Goal: Information Seeking & Learning: Find specific fact

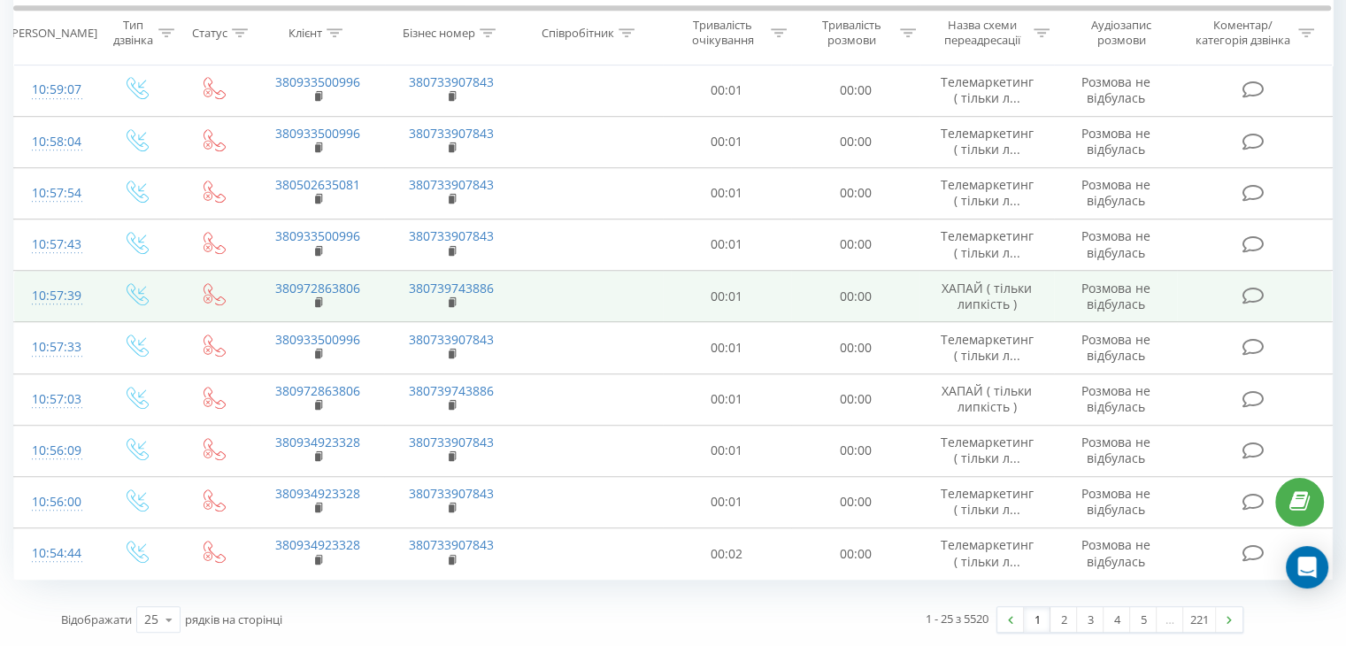
scroll to position [1178, 0]
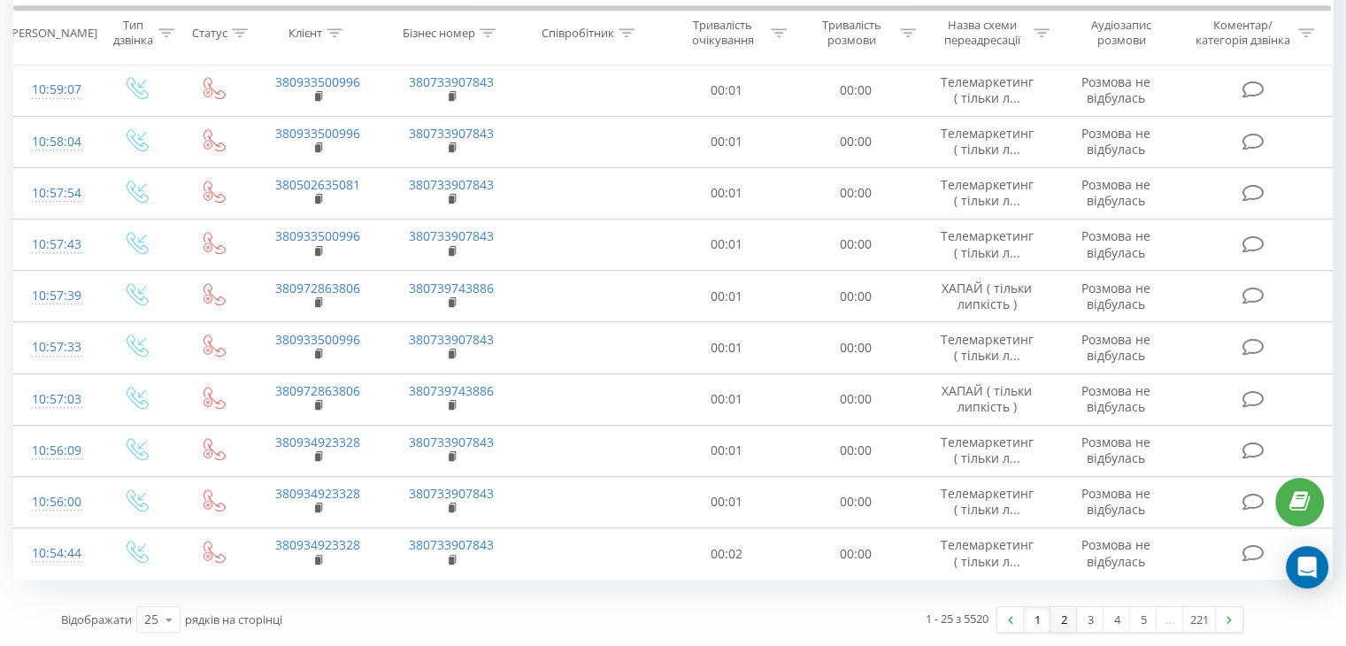
click at [1063, 613] on link "2" at bounding box center [1063, 619] width 27 height 25
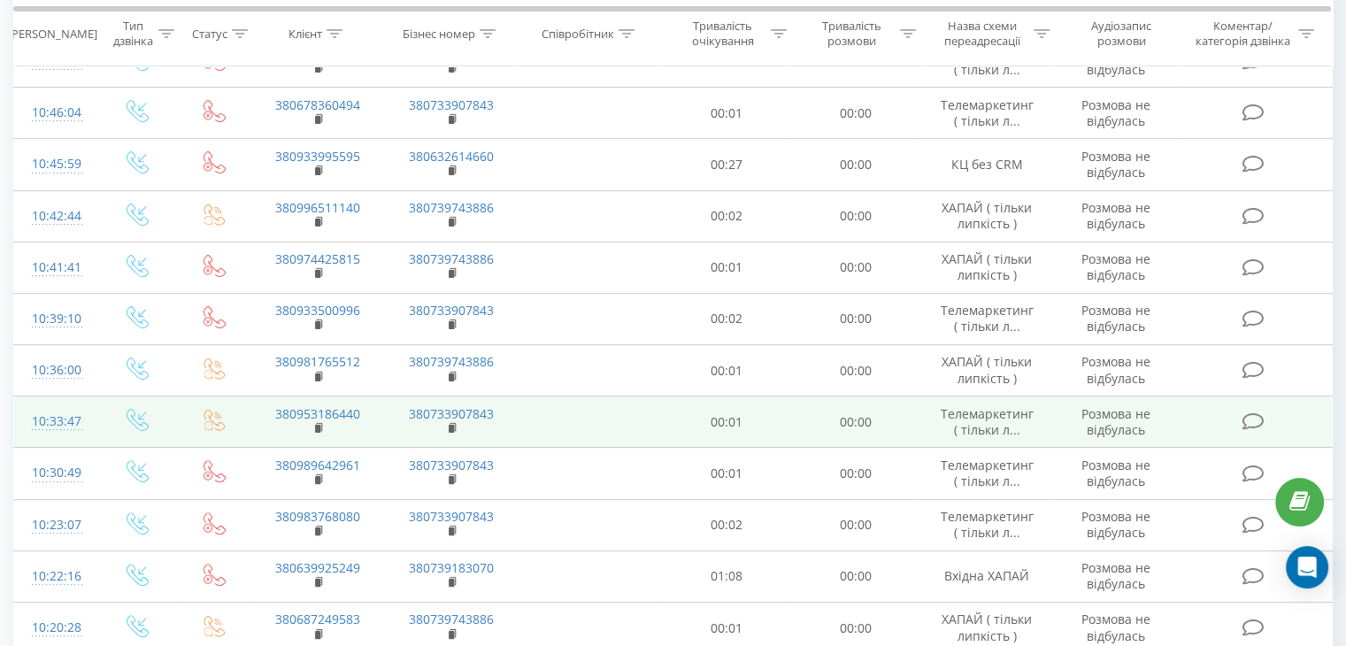
scroll to position [466, 0]
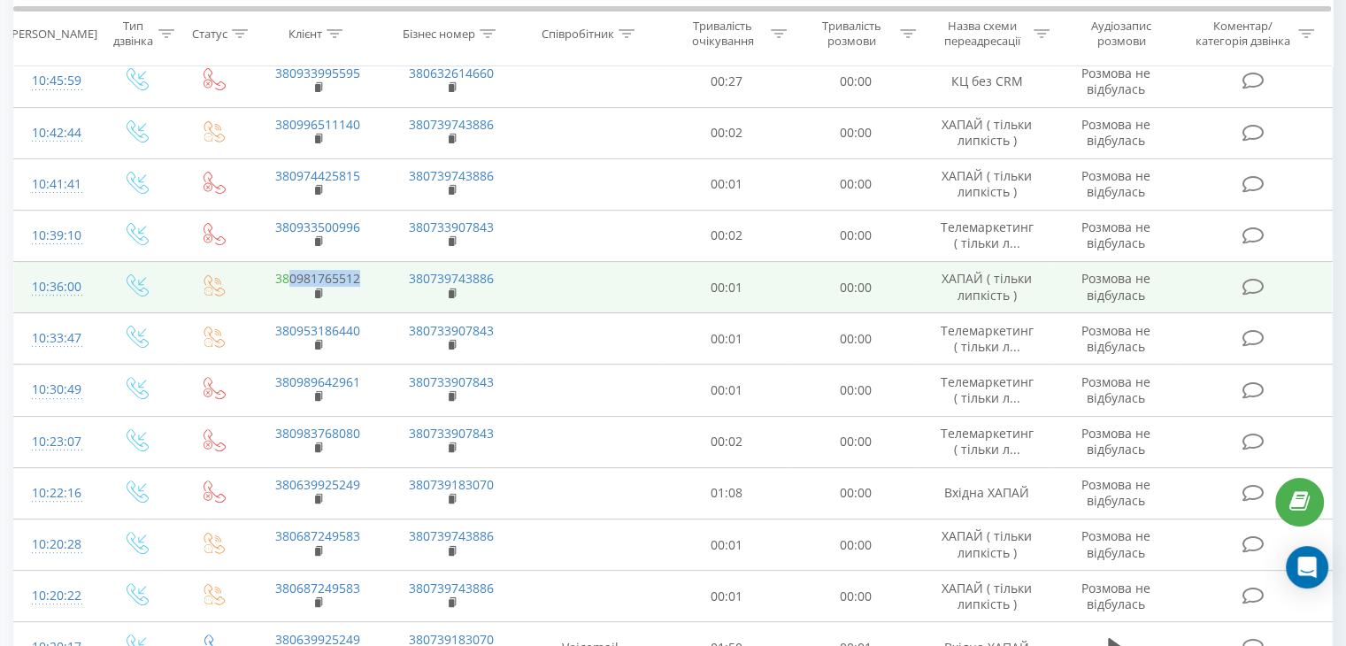
drag, startPoint x: 362, startPoint y: 274, endPoint x: 290, endPoint y: 280, distance: 71.9
click at [290, 280] on td "380981765512" at bounding box center [317, 287] width 134 height 51
copy link "0981765512"
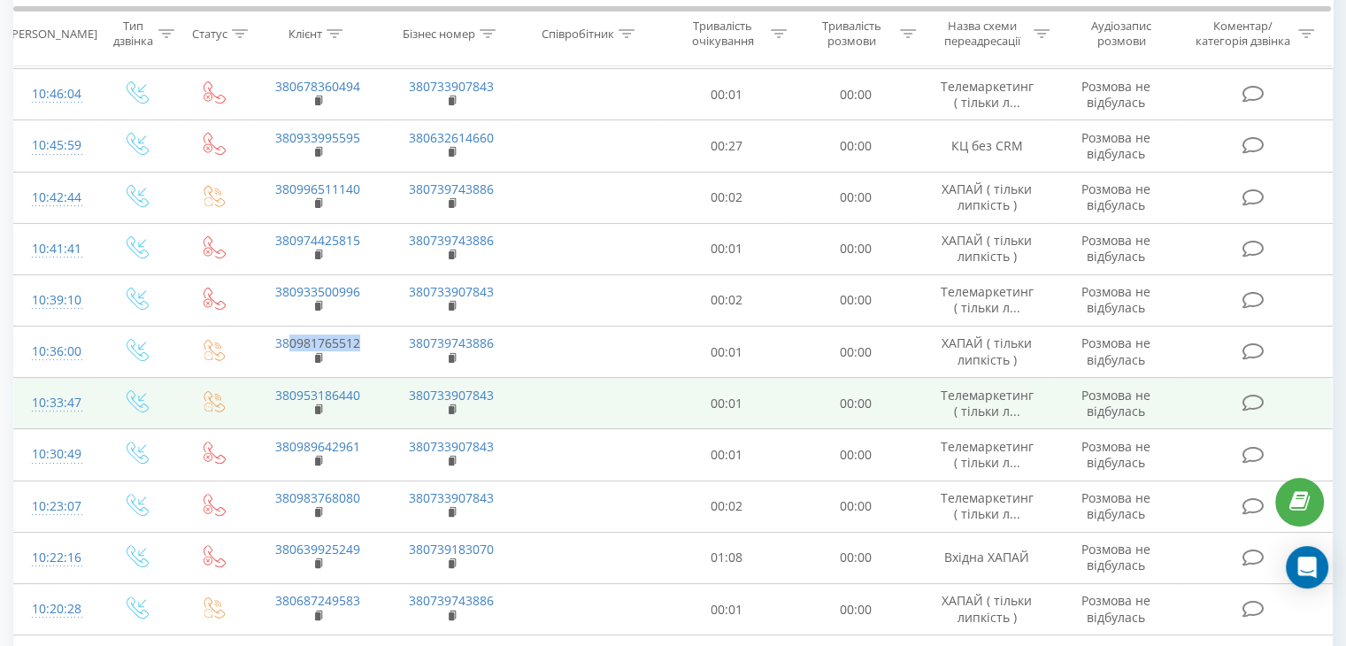
scroll to position [378, 0]
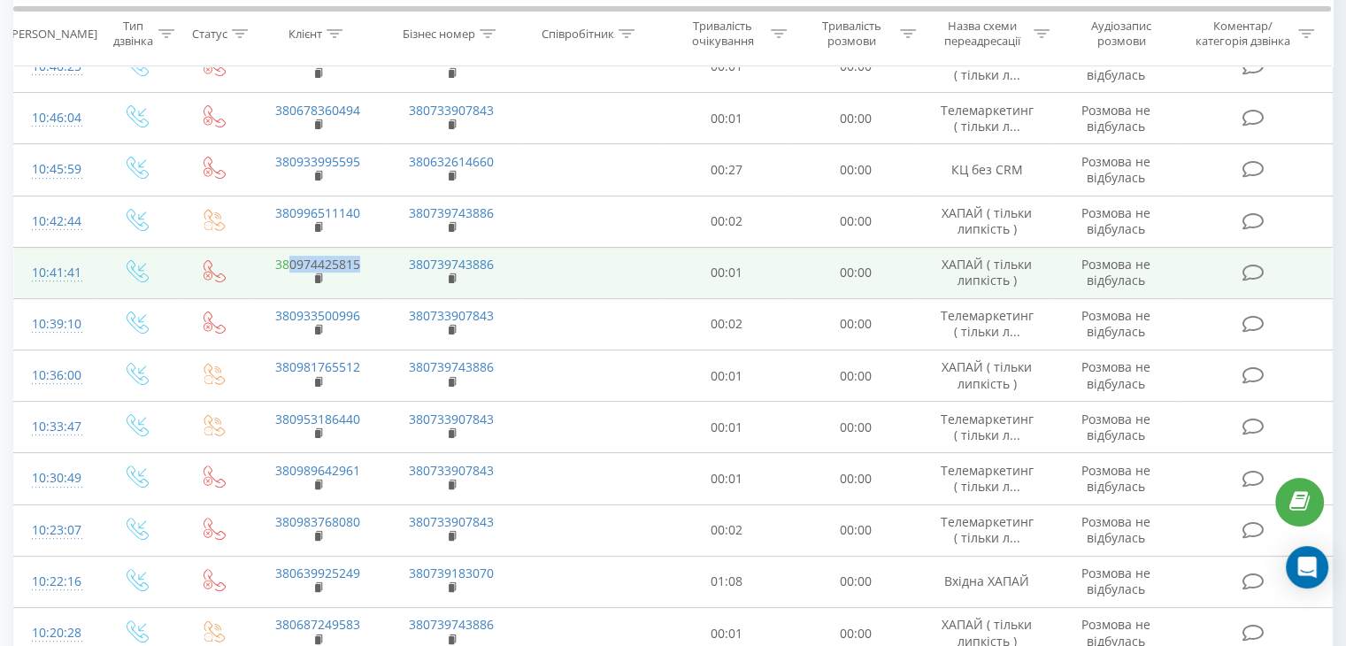
drag, startPoint x: 367, startPoint y: 249, endPoint x: 291, endPoint y: 265, distance: 77.8
click at [291, 265] on td "380974425815" at bounding box center [317, 272] width 134 height 51
copy link "0974425815"
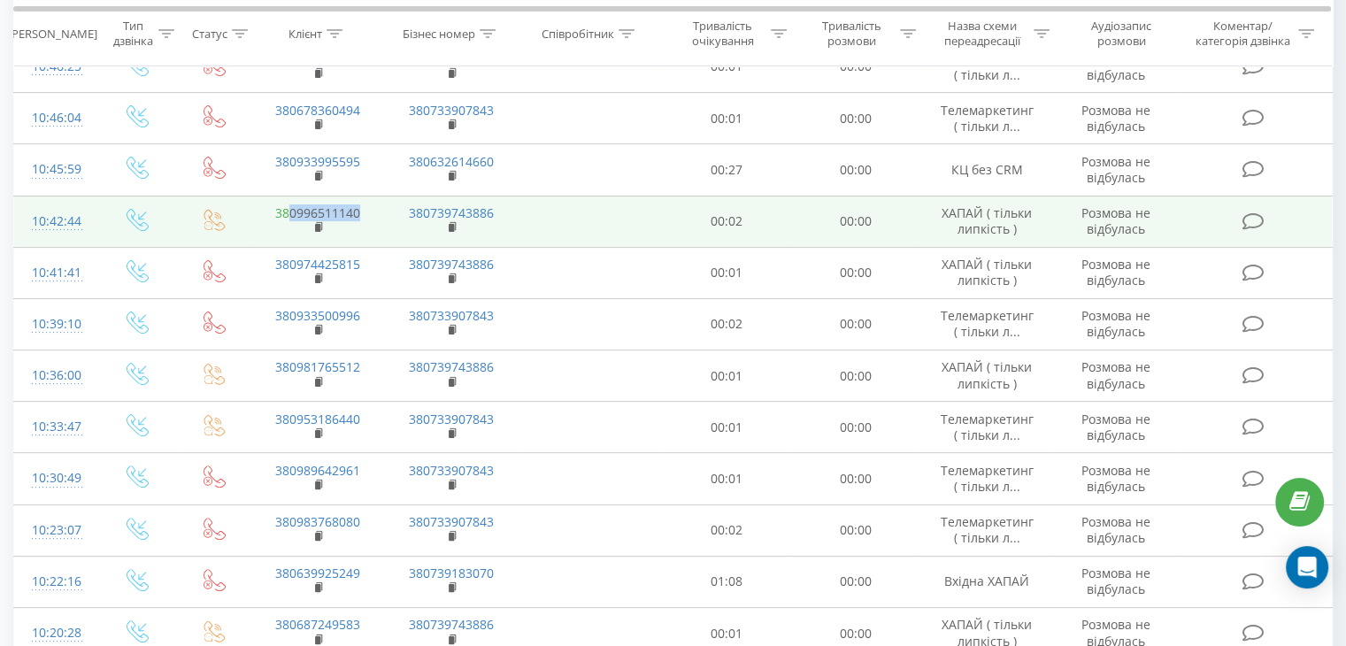
drag, startPoint x: 363, startPoint y: 210, endPoint x: 291, endPoint y: 211, distance: 71.7
click at [291, 211] on td "380996511140" at bounding box center [317, 221] width 134 height 51
copy link "0996511140"
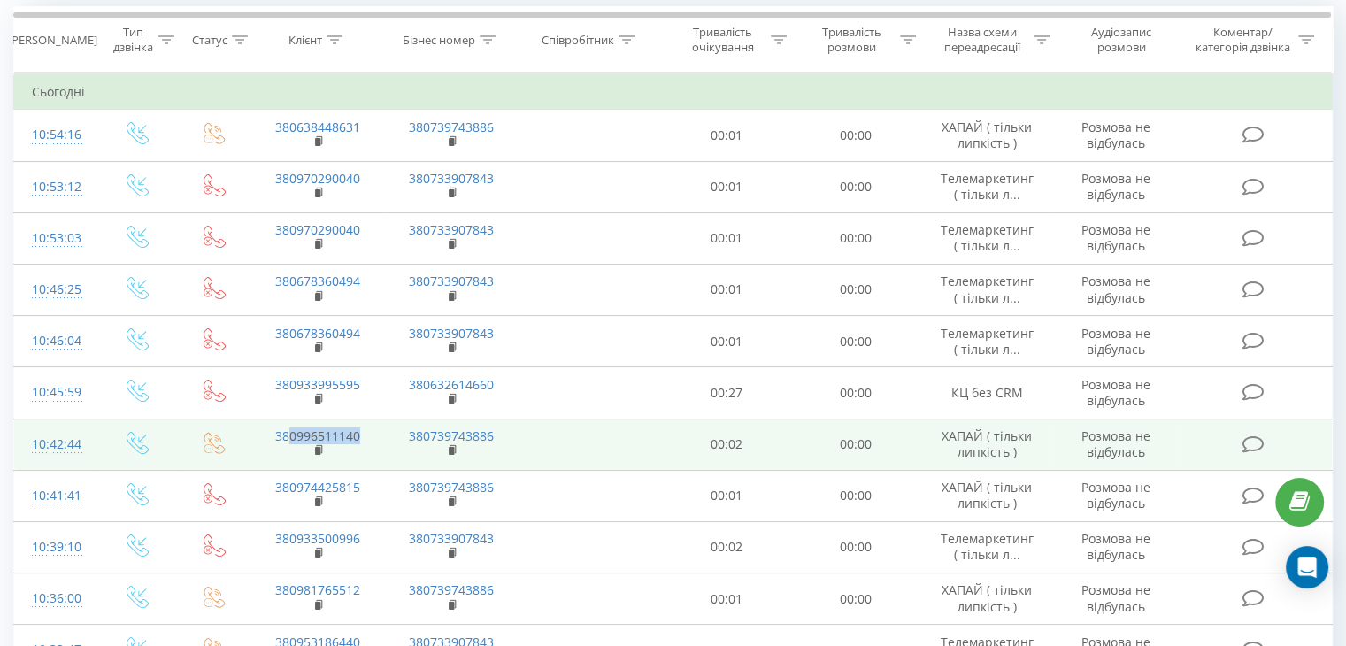
scroll to position [112, 0]
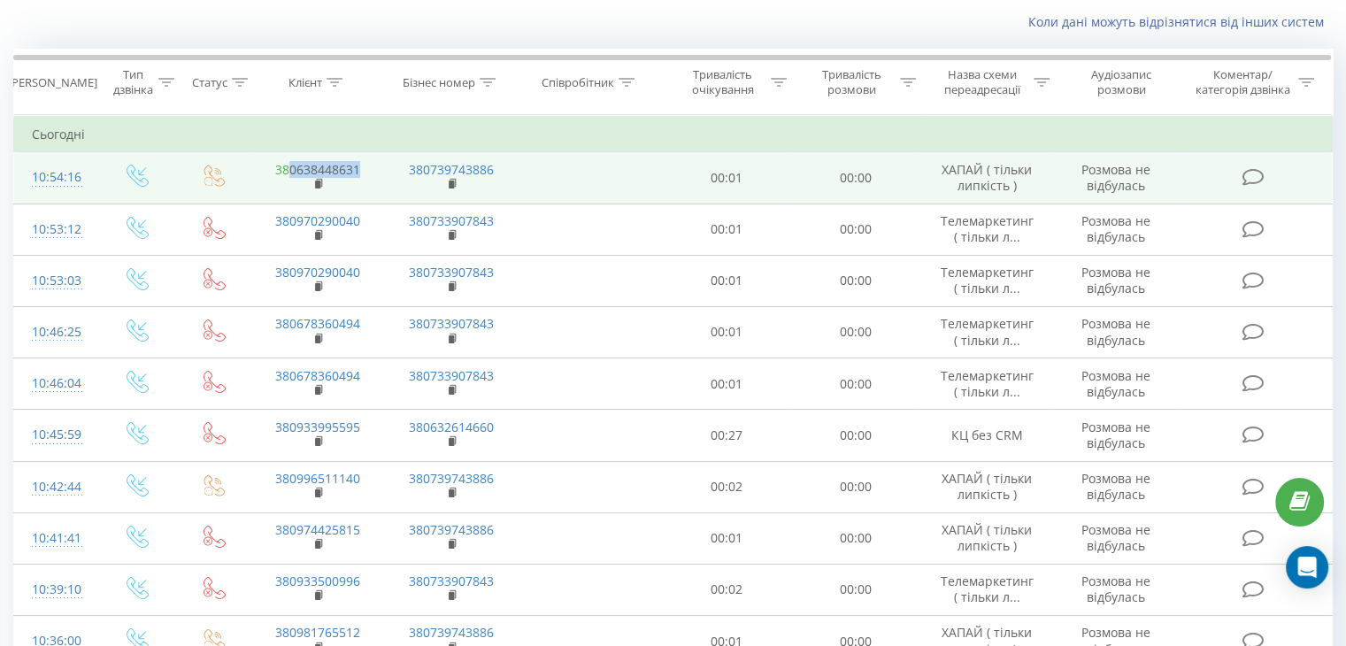
drag, startPoint x: 343, startPoint y: 162, endPoint x: 291, endPoint y: 165, distance: 52.3
click at [291, 165] on td "380638448631" at bounding box center [317, 177] width 134 height 51
copy link "0638448631"
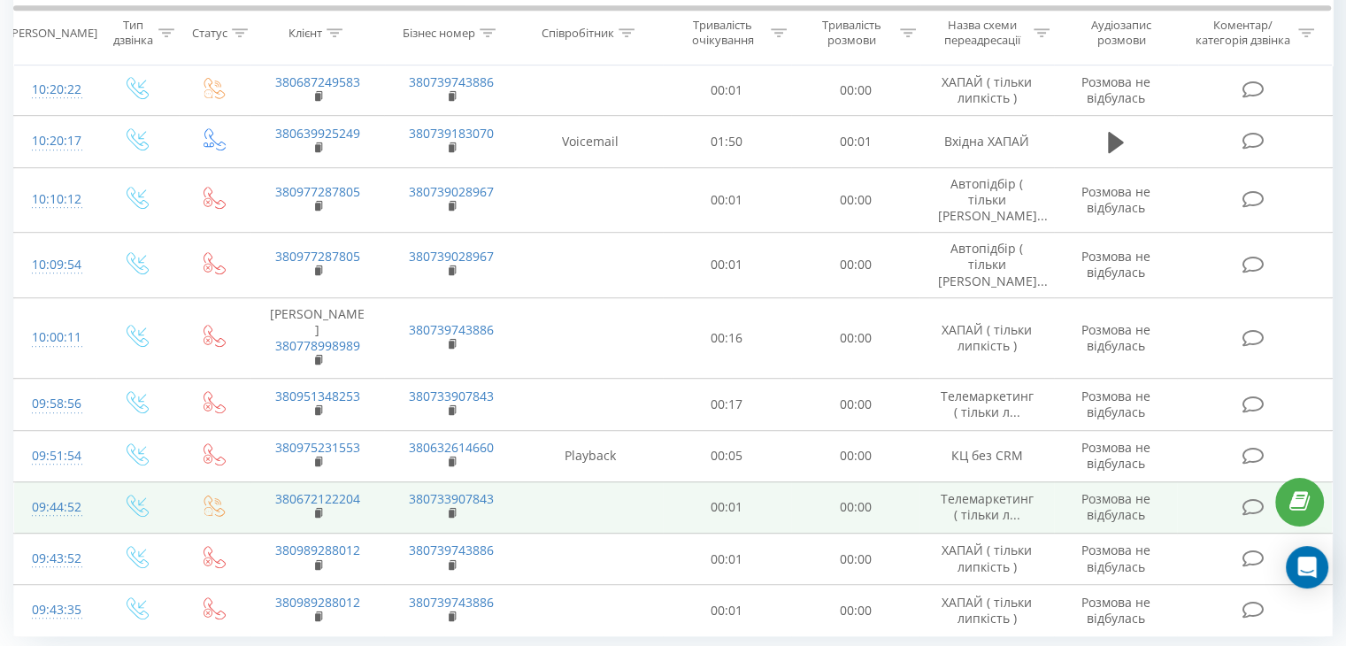
scroll to position [997, 0]
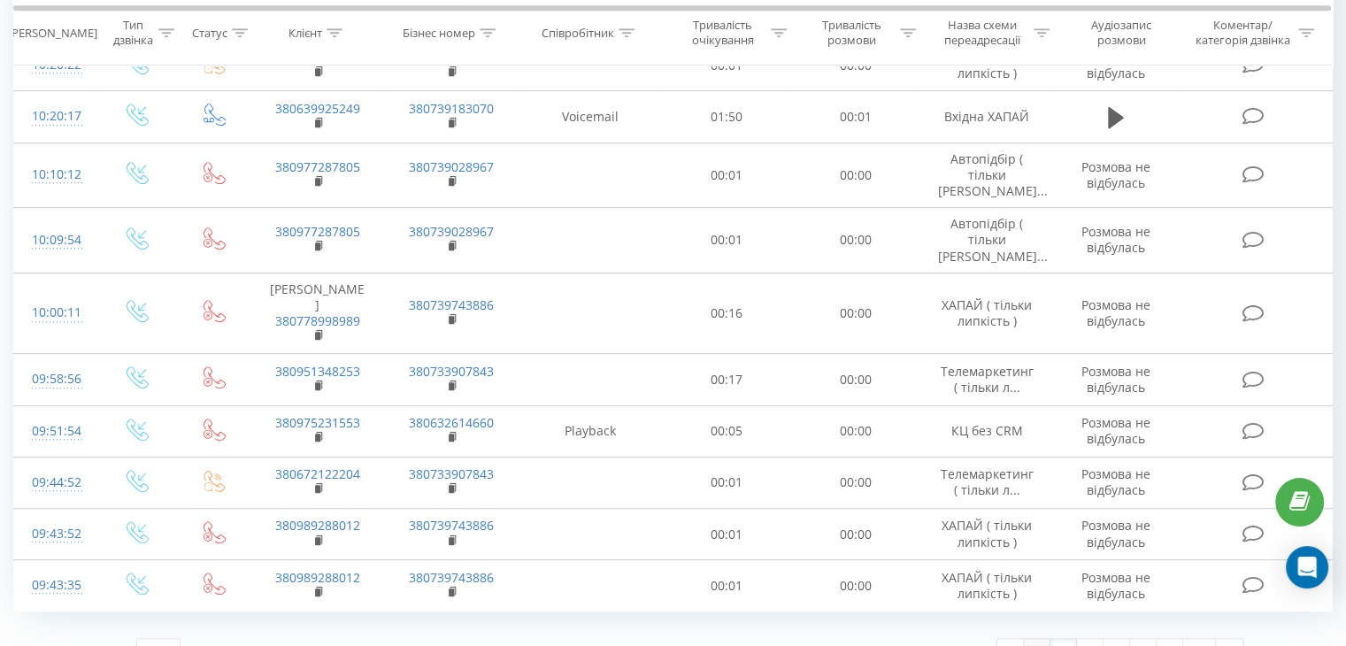
click at [1040, 639] on link "1" at bounding box center [1037, 651] width 27 height 25
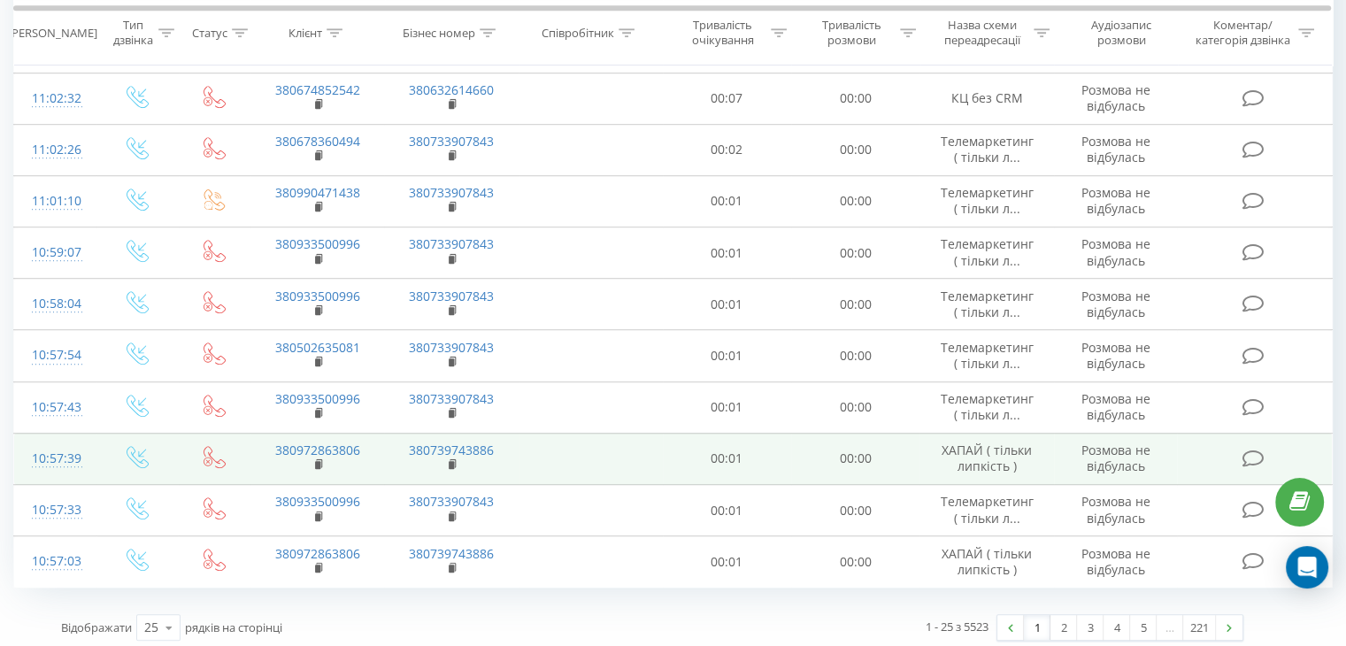
scroll to position [1205, 0]
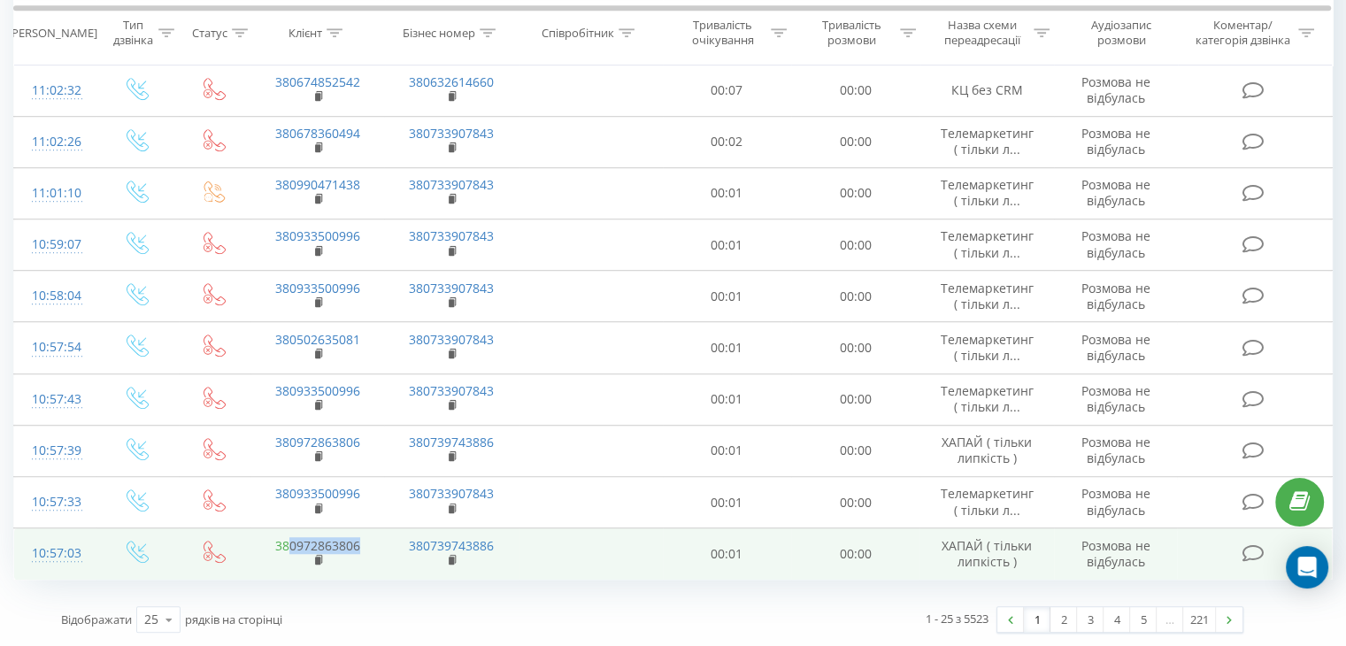
drag, startPoint x: 365, startPoint y: 541, endPoint x: 289, endPoint y: 550, distance: 76.6
click at [289, 550] on td "380972863806" at bounding box center [317, 553] width 134 height 51
copy link "0972863806"
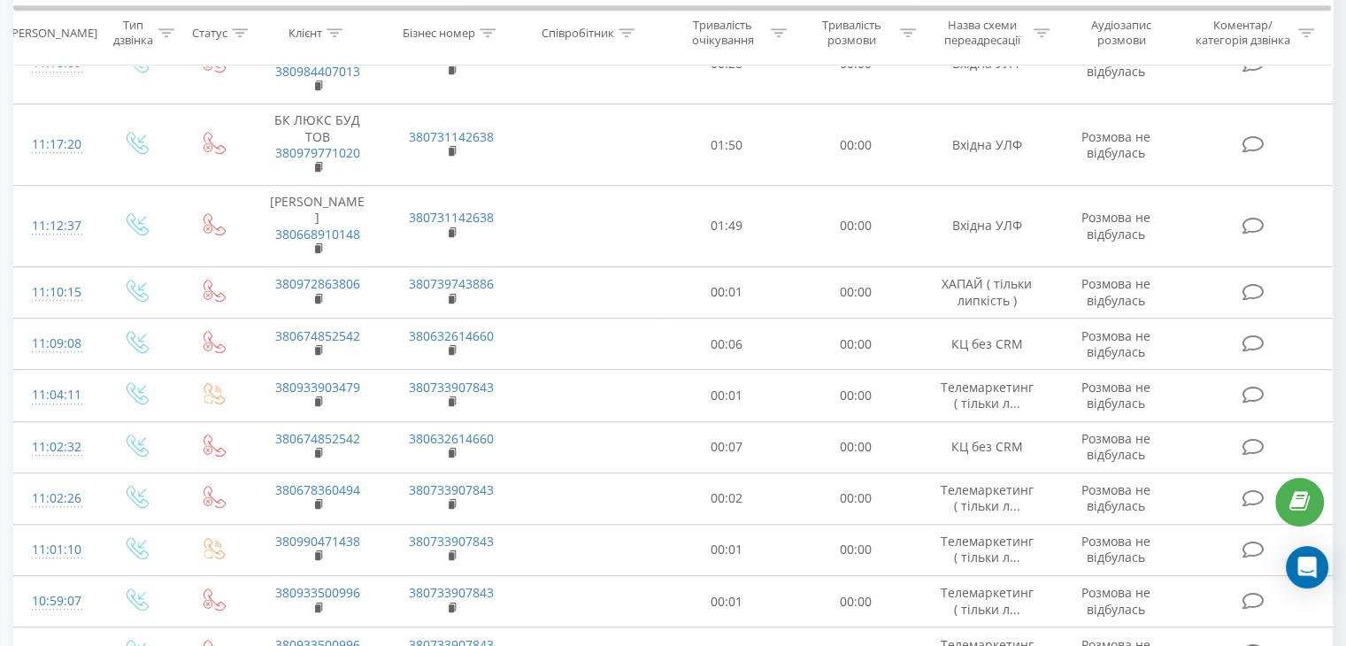
scroll to position [763, 0]
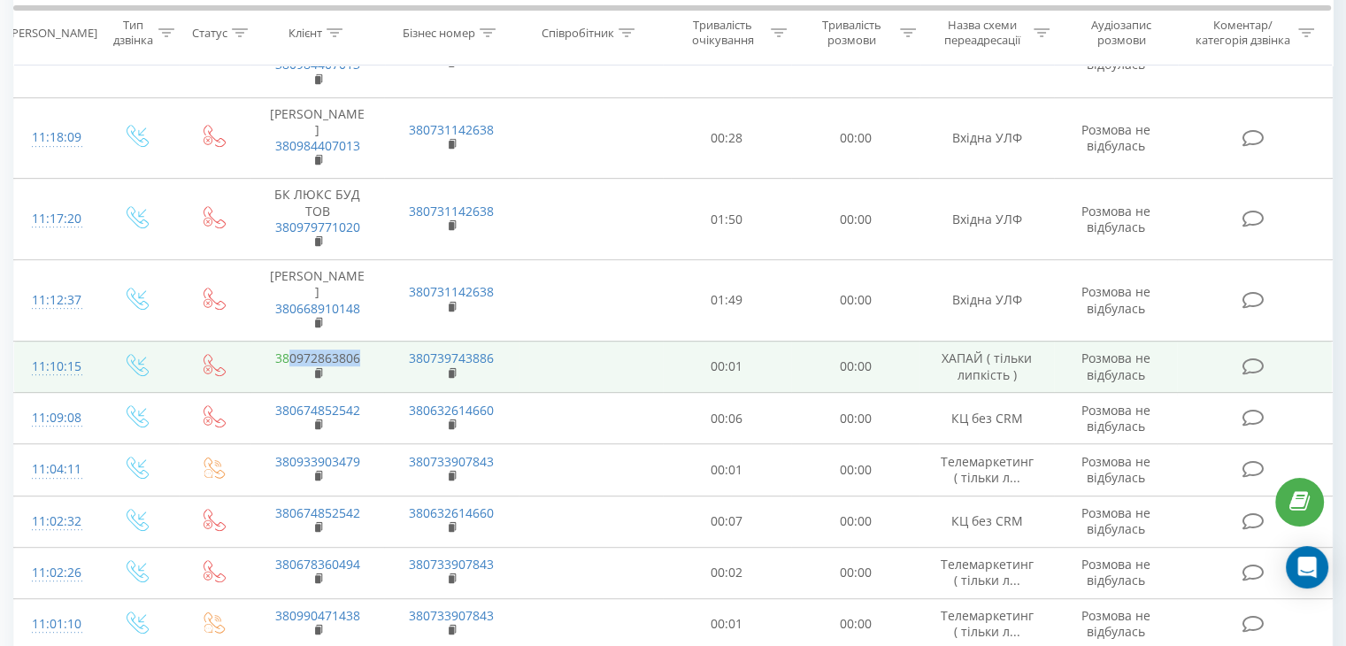
drag, startPoint x: 365, startPoint y: 368, endPoint x: 288, endPoint y: 369, distance: 77.0
click at [288, 369] on td "380972863806" at bounding box center [317, 366] width 134 height 51
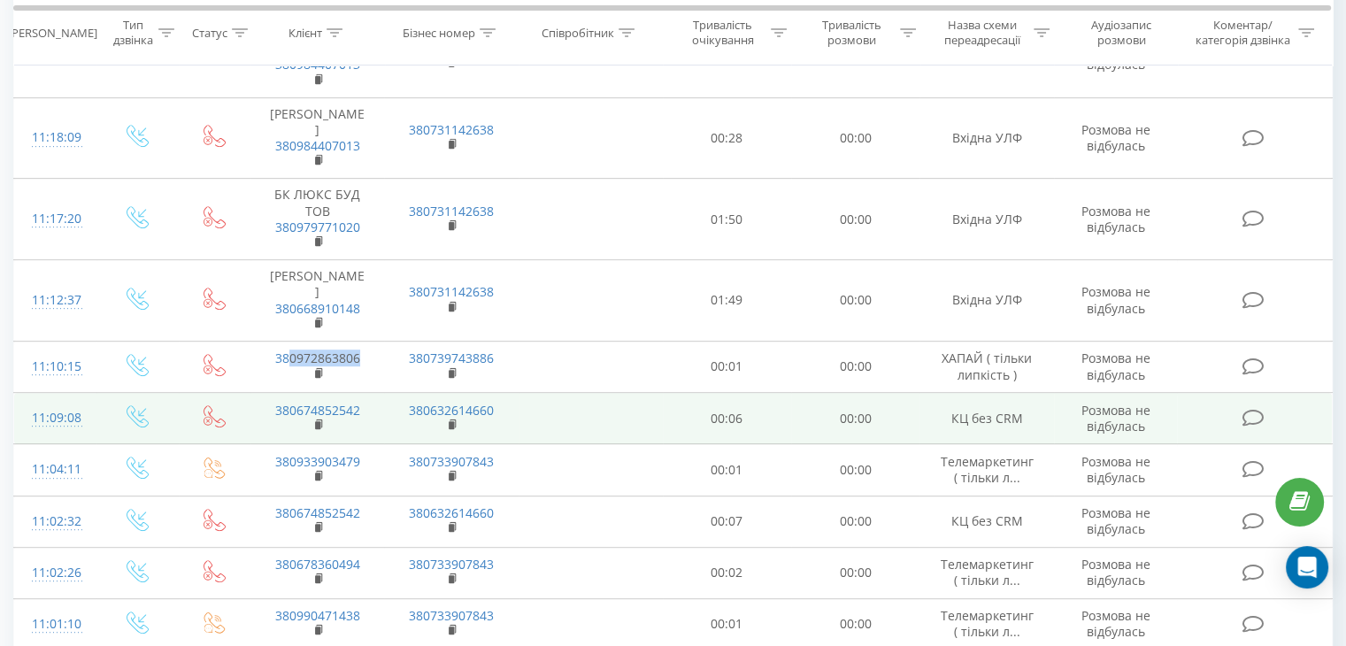
copy link "0972863806"
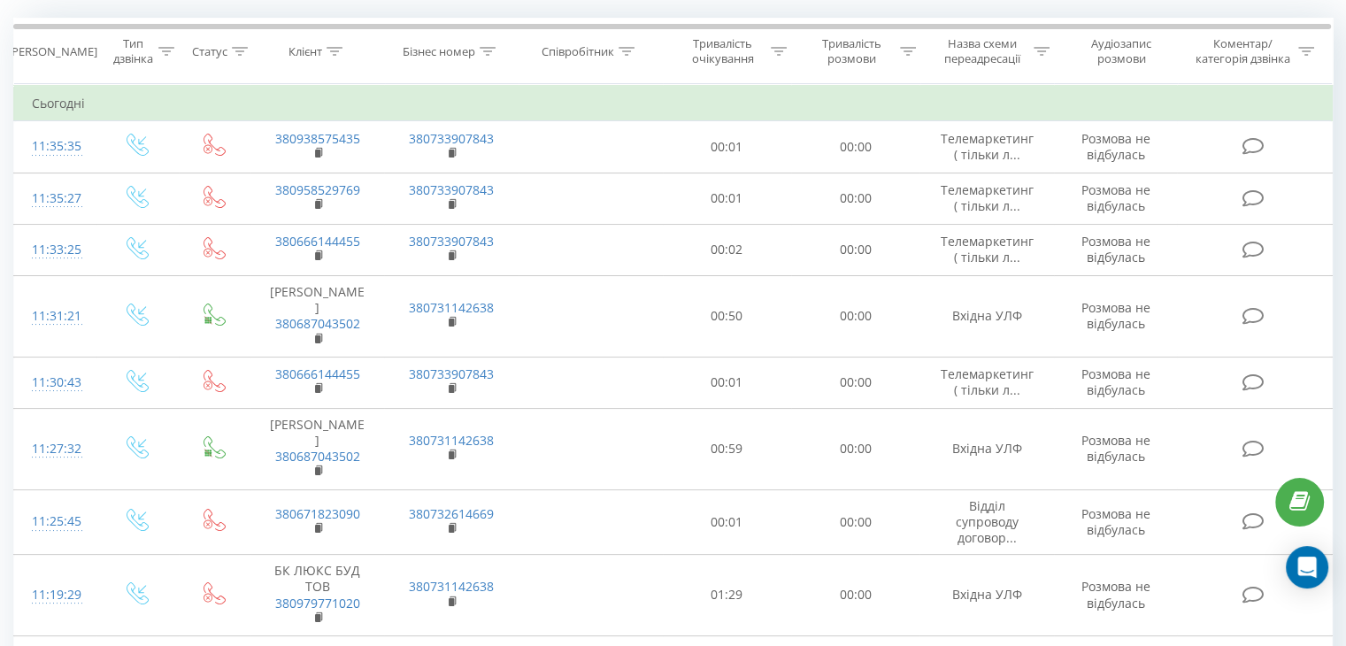
scroll to position [55, 0]
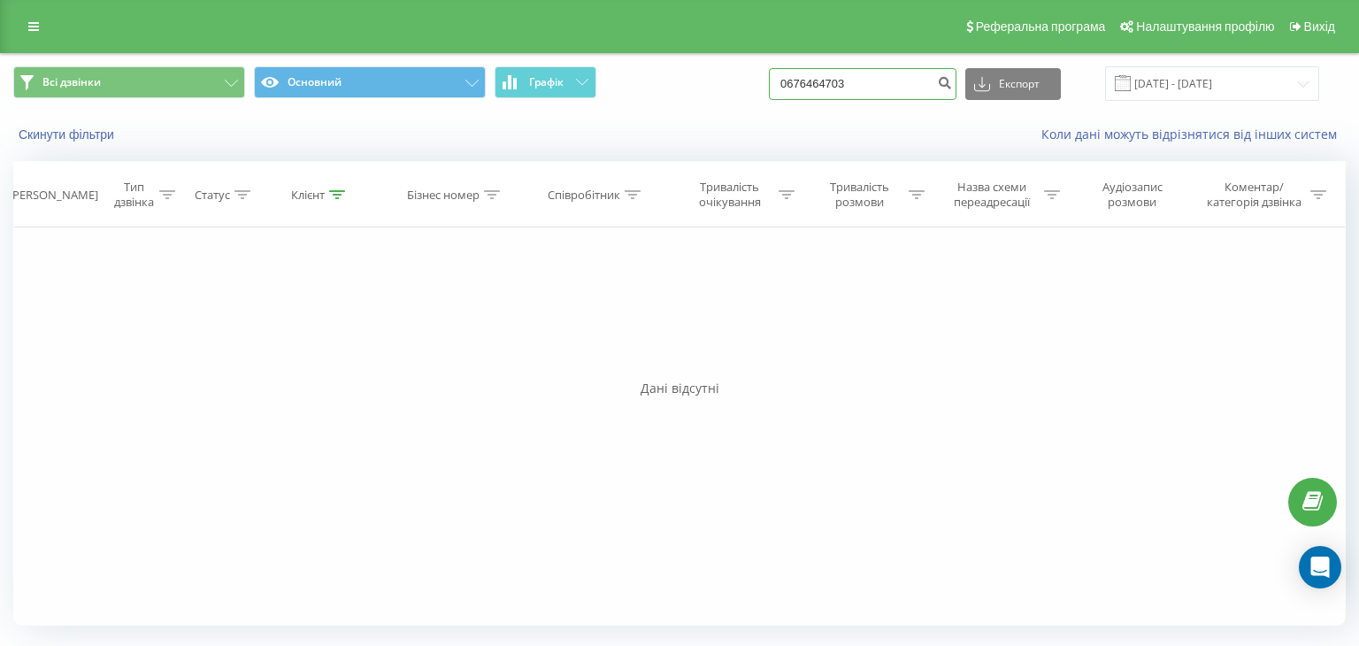
drag, startPoint x: 472, startPoint y: 94, endPoint x: 408, endPoint y: 114, distance: 66.9
click at [409, 114] on div "Всі дзвінки Основний Графік 0676464703 Експорт .csv .xls .xlsx 20.05.2025 - 20.…" at bounding box center [680, 105] width 1358 height 102
paste input "981765512"
type input "0981765512"
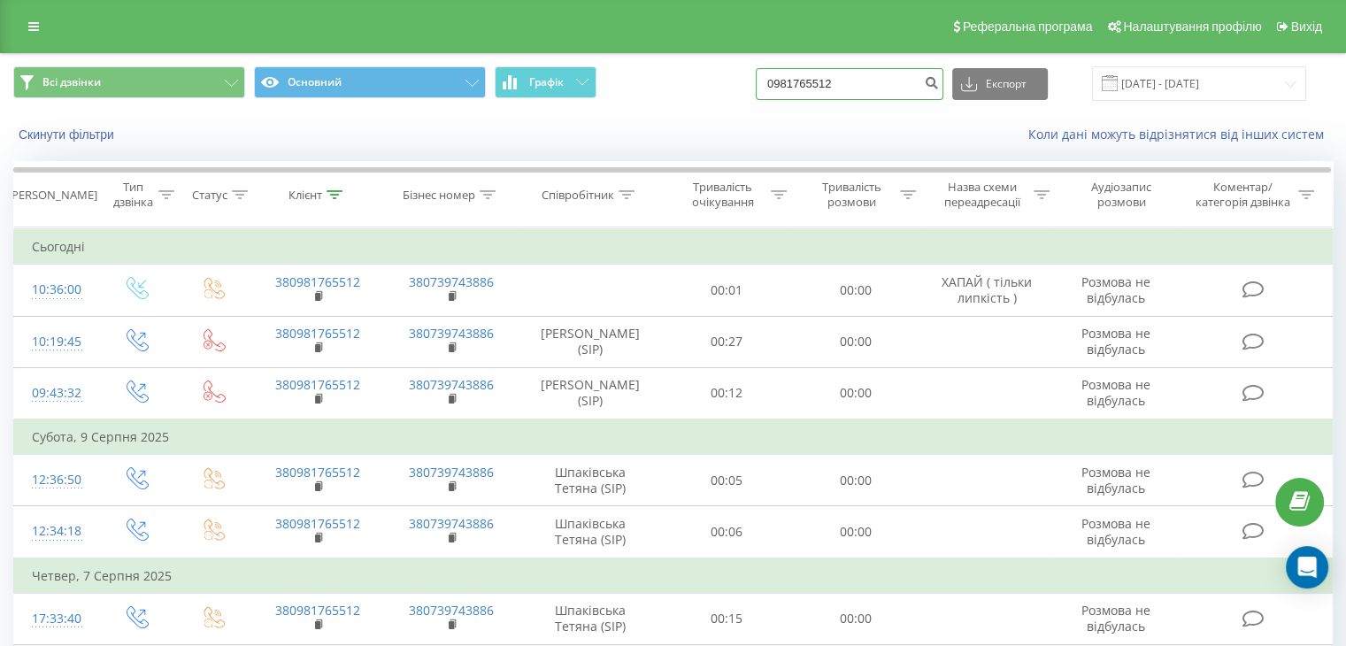
drag, startPoint x: 878, startPoint y: 87, endPoint x: 542, endPoint y: 101, distance: 336.6
click at [542, 101] on div "Всі дзвінки Основний Графік 0981765512 Експорт .csv .xls .xlsx 20.05.2025 - 20.…" at bounding box center [673, 83] width 1344 height 59
paste input "74425815"
type input "0974425815"
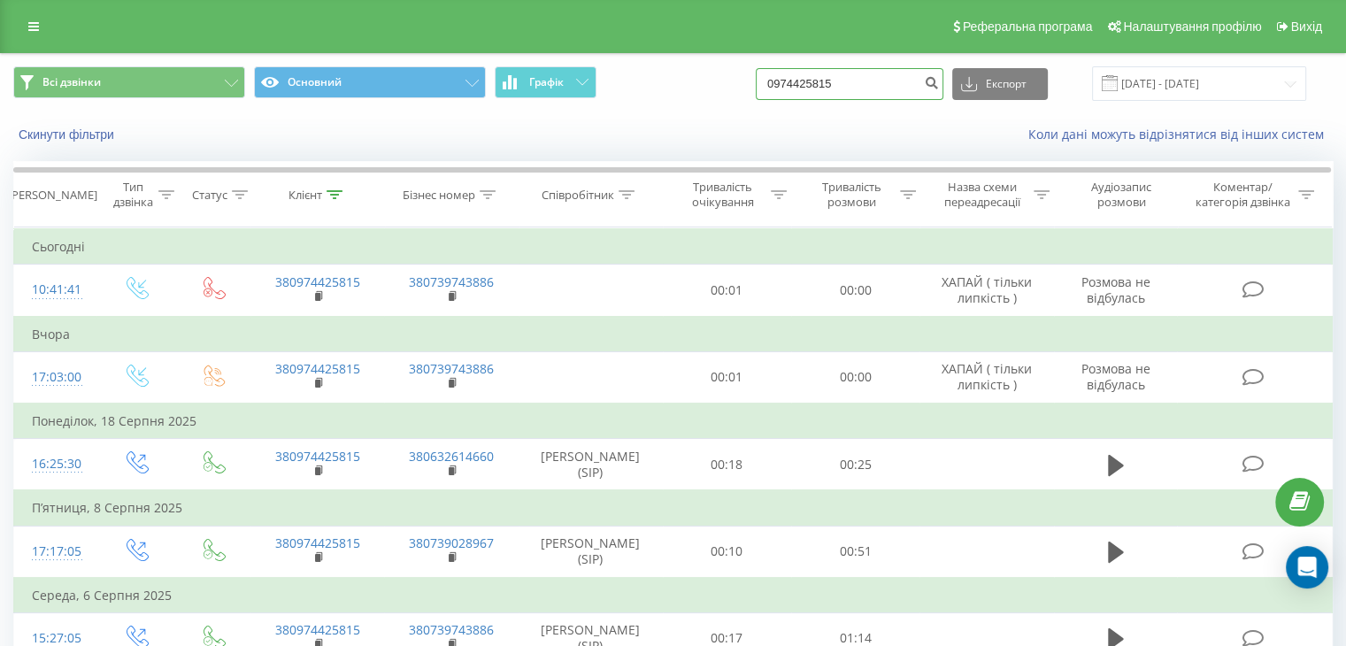
drag, startPoint x: 773, startPoint y: 76, endPoint x: 474, endPoint y: 138, distance: 304.6
click at [476, 136] on div "Всі дзвінки Основний Графік 0974425815 Експорт .csv .xls .xlsx [DATE] - [DATE] …" at bounding box center [673, 105] width 1344 height 102
paste input "96511140"
type input "0996511140"
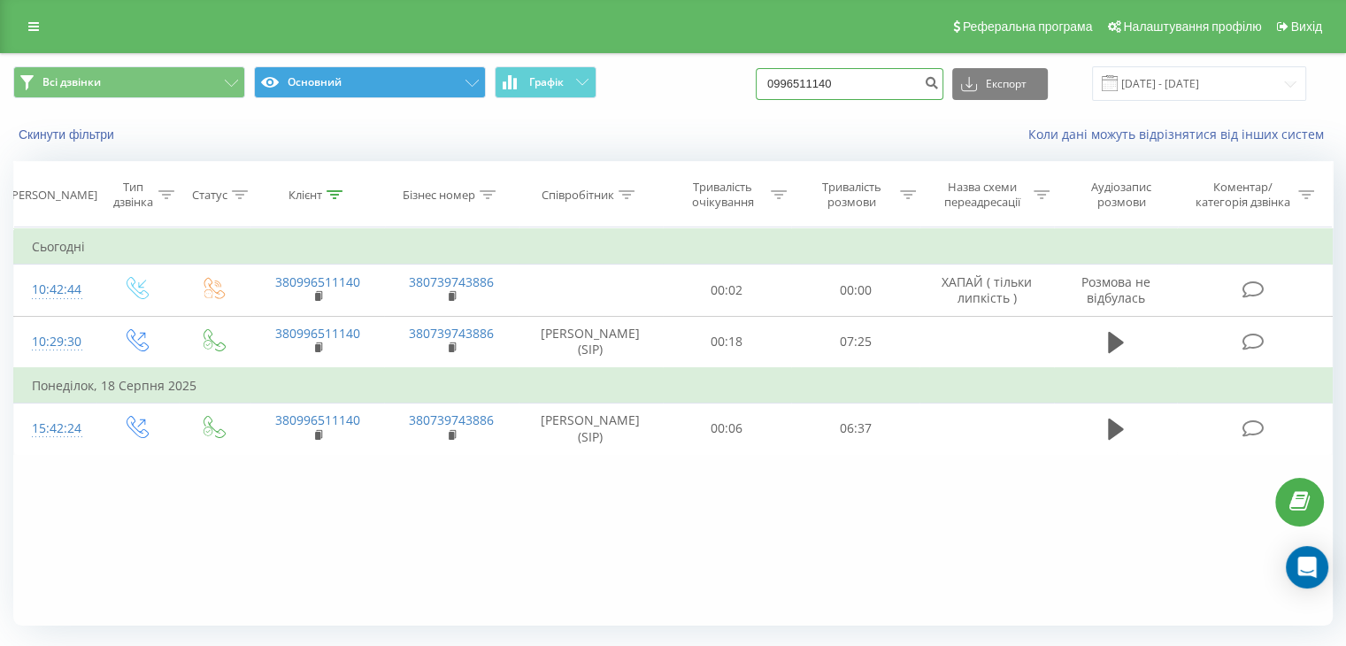
drag, startPoint x: 868, startPoint y: 89, endPoint x: 347, endPoint y: 86, distance: 521.3
click at [347, 86] on div "Всі дзвінки Основний Графік 0996511140 Експорт .csv .xls .xlsx 20.05.2025 - 20.…" at bounding box center [672, 83] width 1319 height 35
paste input "638448631"
type input "0638448631"
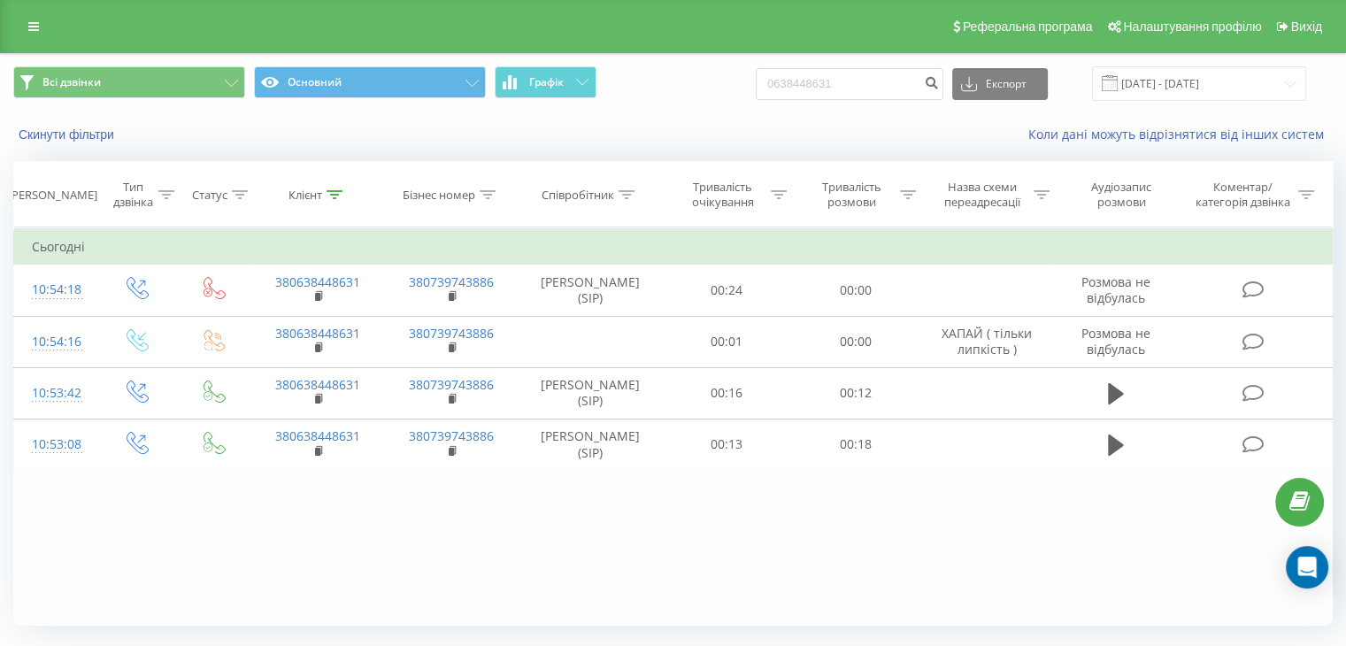
click at [334, 585] on div "Фільтрувати за умовою Дорівнює Введіть значення Скасувати OK Фільтрувати за умо…" at bounding box center [672, 426] width 1319 height 398
click at [406, 521] on div "Фільтрувати за умовою Дорівнює Введіть значення Скасувати OK Фільтрувати за умо…" at bounding box center [672, 426] width 1319 height 398
drag, startPoint x: 874, startPoint y: 78, endPoint x: 344, endPoint y: 123, distance: 532.0
click at [345, 123] on div "Всі дзвінки Основний Графік 0638448631 Експорт .csv .xls .xlsx 20.05.2025 - 20.…" at bounding box center [673, 105] width 1344 height 102
paste input "972863806"
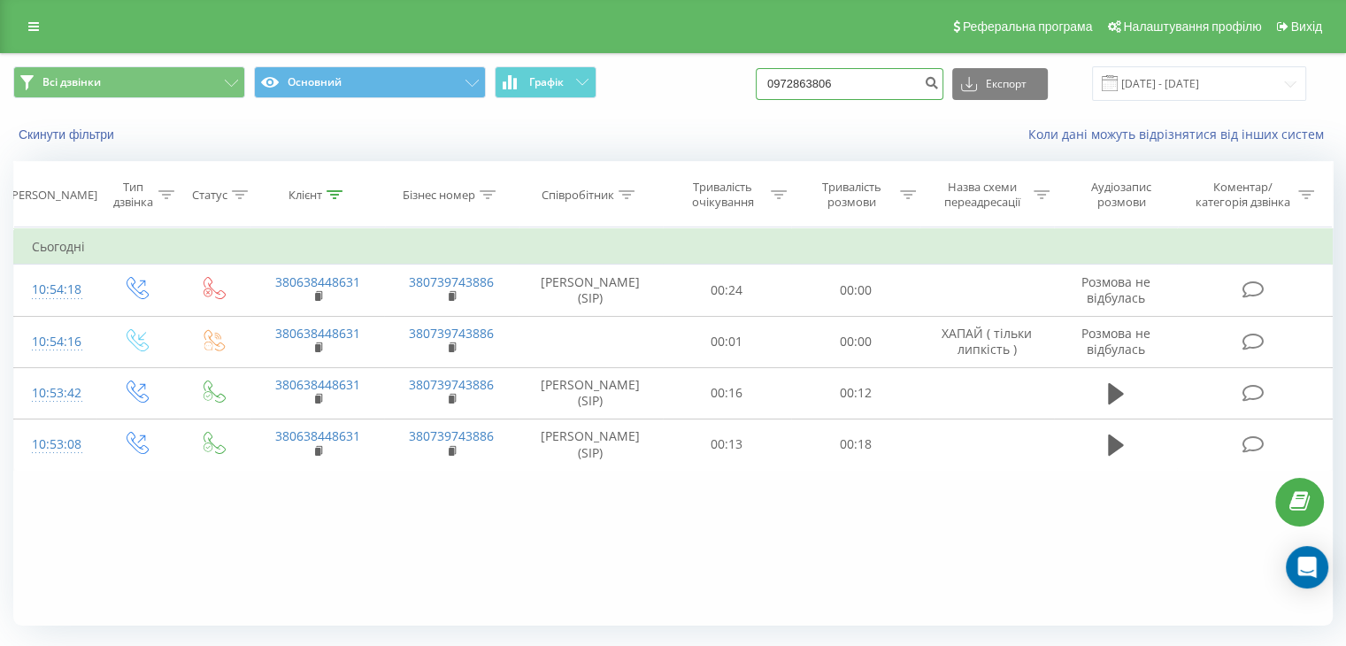
type input "0972863806"
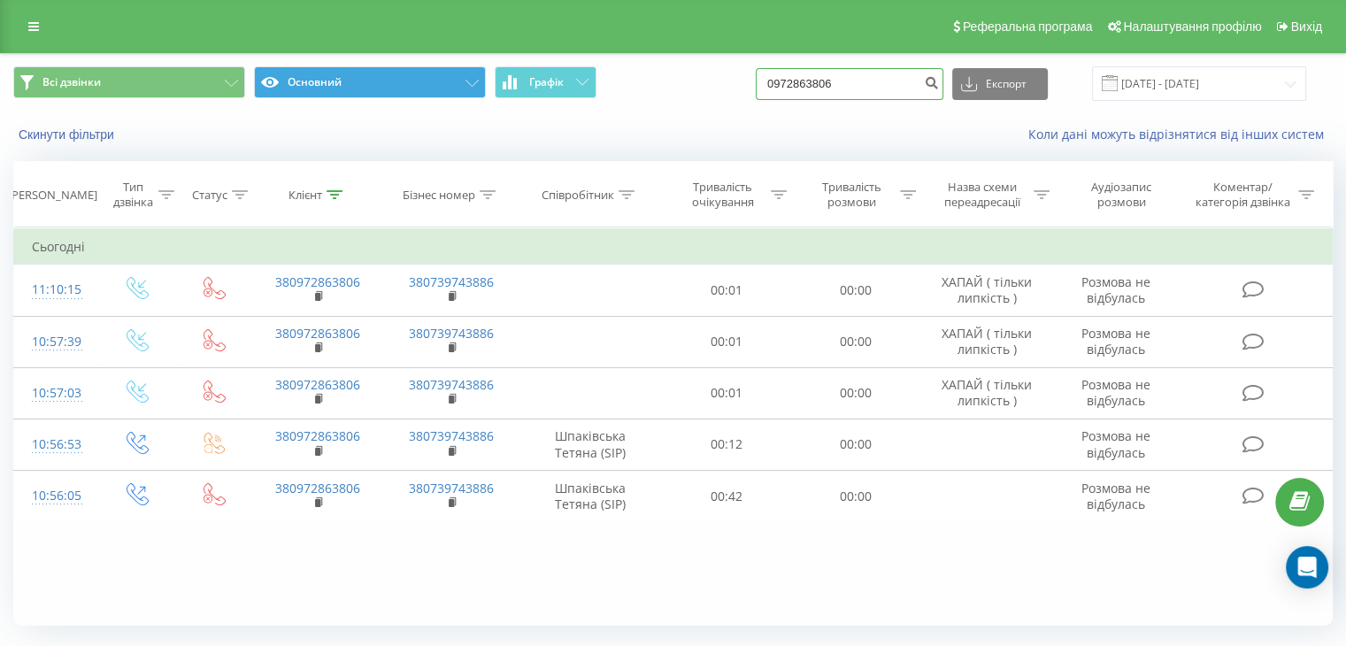
drag, startPoint x: 876, startPoint y: 89, endPoint x: 465, endPoint y: 89, distance: 410.6
click at [478, 96] on div "Всі дзвінки Основний Графік 0972863806 Експорт .csv .xls .xlsx 20.05.2025 - 20.…" at bounding box center [672, 83] width 1319 height 35
drag, startPoint x: 860, startPoint y: 77, endPoint x: 326, endPoint y: 74, distance: 534.5
click at [326, 74] on div "Всі дзвінки Основний Графік 0972863806 Експорт .csv .xls .xlsx 20.05.2025 - 20.…" at bounding box center [672, 83] width 1319 height 35
paste input "507495961"
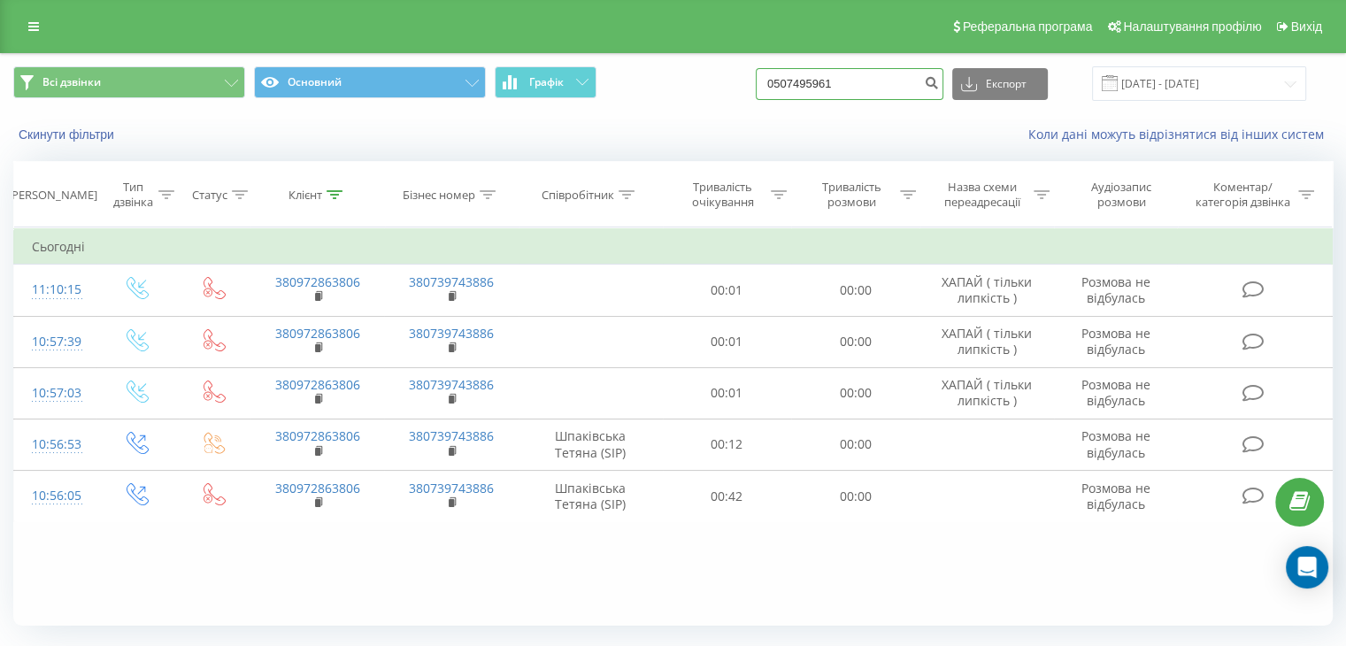
type input "0507495961"
